Goal: Task Accomplishment & Management: Manage account settings

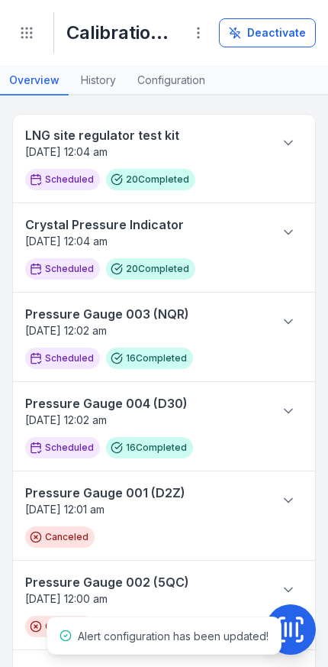
scroll to position [18, 0]
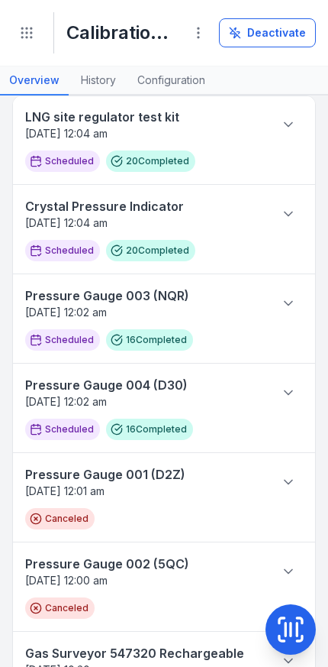
click at [26, 39] on icon "Toggle navigation" at bounding box center [26, 32] width 15 height 15
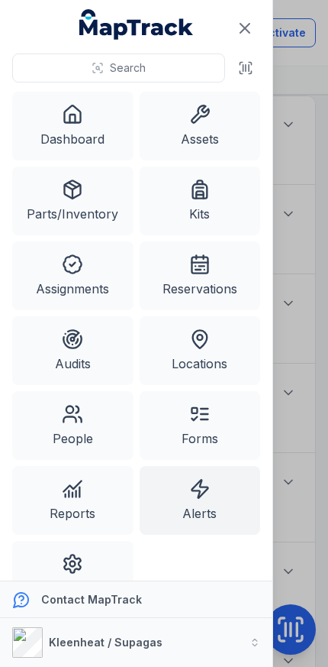
click at [209, 504] on link "Alerts" at bounding box center [200, 500] width 121 height 69
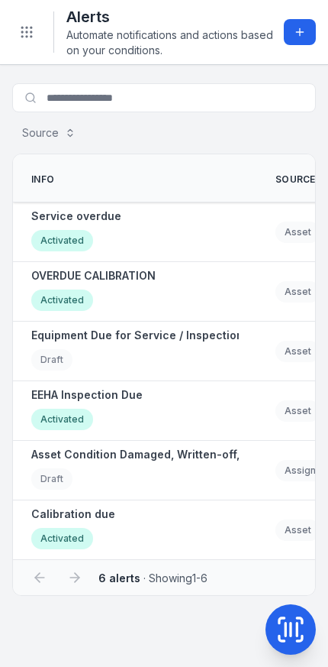
click at [21, 43] on button "Toggle Navigation" at bounding box center [26, 32] width 29 height 29
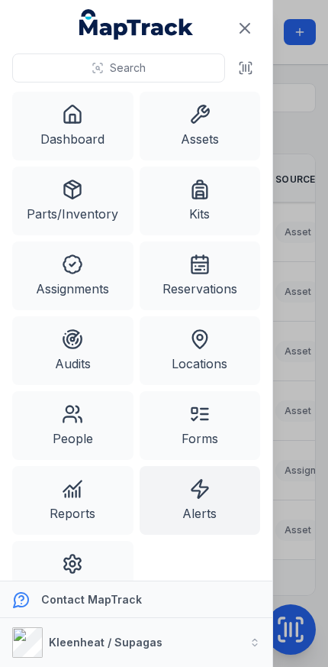
click at [90, 431] on link "People" at bounding box center [72, 425] width 121 height 69
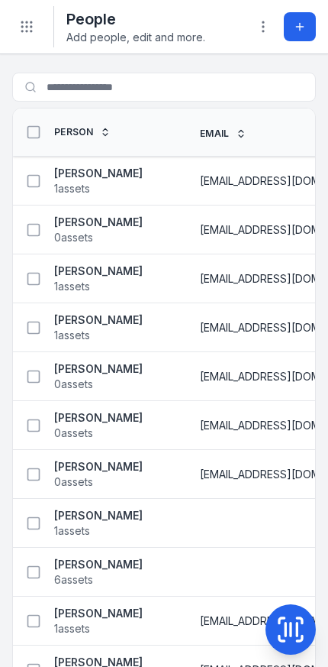
click at [32, 27] on circle "Toggle navigation" at bounding box center [32, 27] width 2 height 2
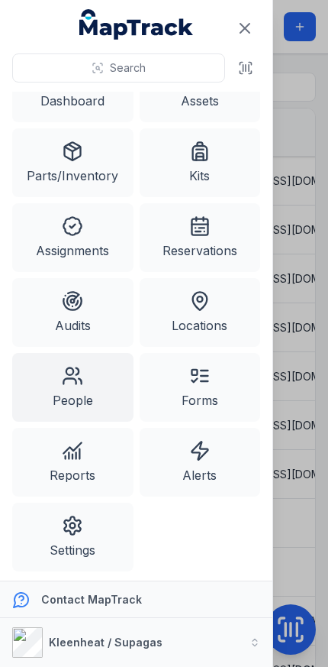
scroll to position [38, 0]
click at [92, 545] on link "Settings" at bounding box center [72, 537] width 121 height 69
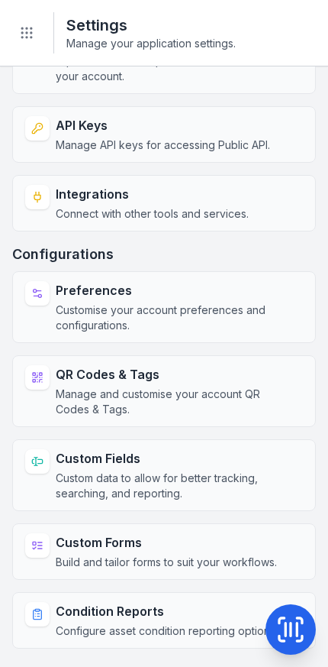
scroll to position [174, 0]
click at [197, 481] on span "Custom data to allow for better tracking, searching, and reporting." at bounding box center [173, 485] width 235 height 31
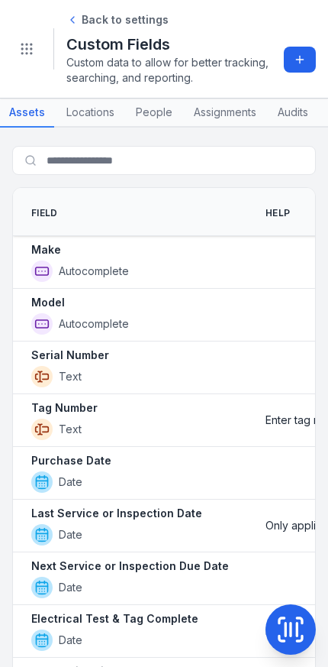
click at [144, 115] on link "People" at bounding box center [154, 113] width 55 height 29
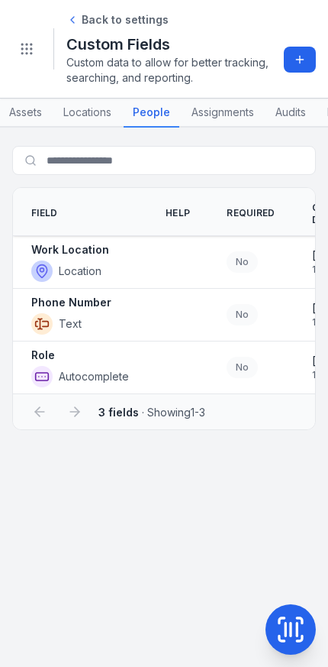
click at [302, 55] on icon at bounding box center [300, 59] width 12 height 12
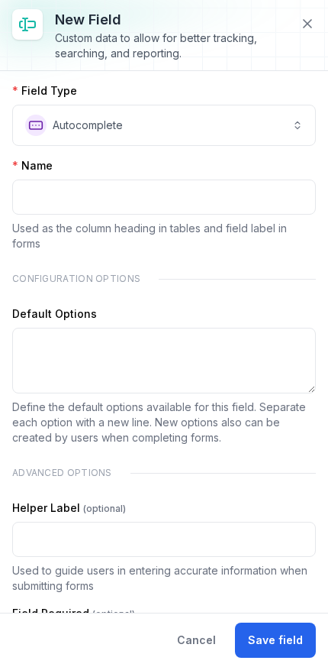
click at [277, 131] on button "**********" at bounding box center [164, 125] width 304 height 41
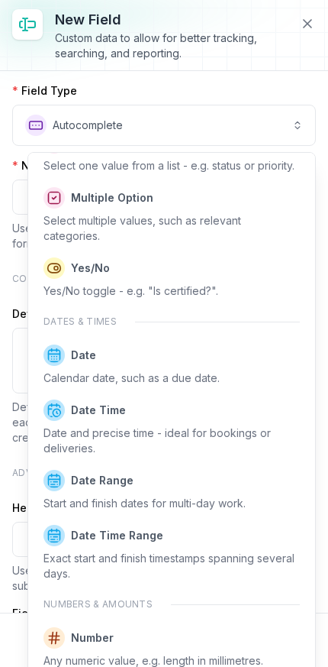
scroll to position [338, 0]
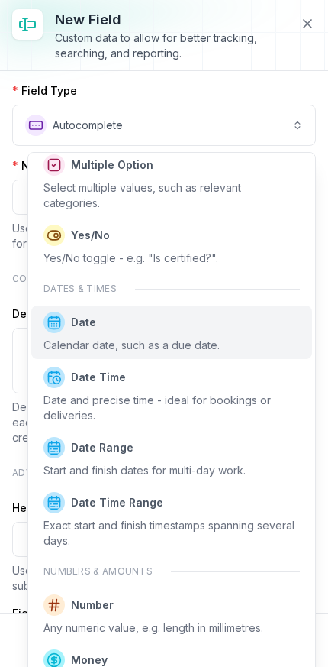
click at [216, 336] on span "Date Calendar date, such as a due date." at bounding box center [132, 332] width 176 height 41
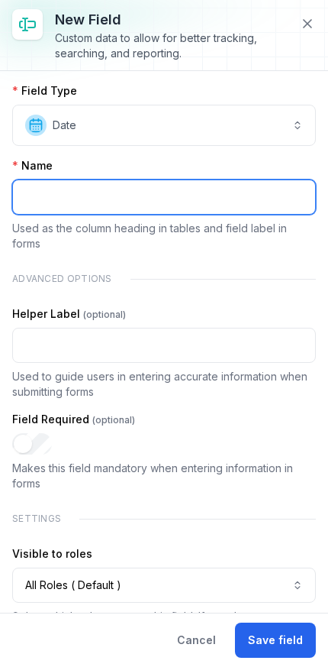
click at [206, 192] on input ":rkd:-form-item-label" at bounding box center [164, 196] width 304 height 35
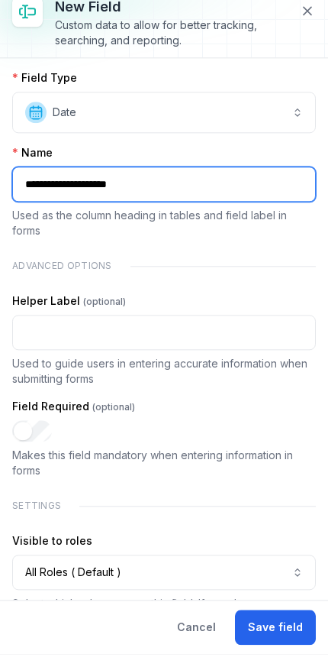
type input "**********"
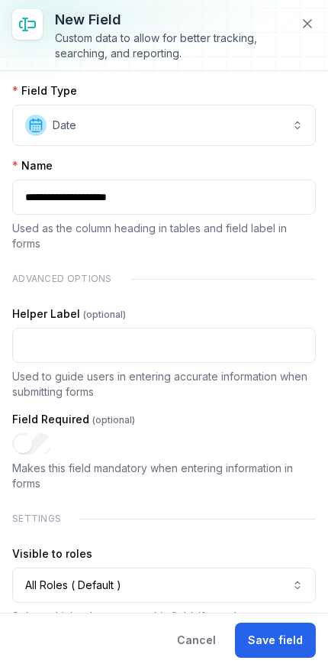
click at [280, 634] on button "Save field" at bounding box center [275, 639] width 81 height 35
